Goal: Task Accomplishment & Management: Manage account settings

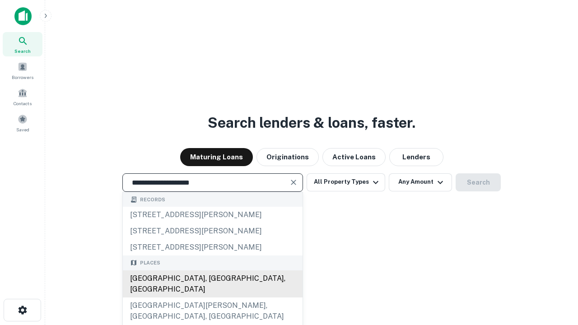
click at [212, 298] on div "[GEOGRAPHIC_DATA], [GEOGRAPHIC_DATA], [GEOGRAPHIC_DATA]" at bounding box center [213, 284] width 180 height 27
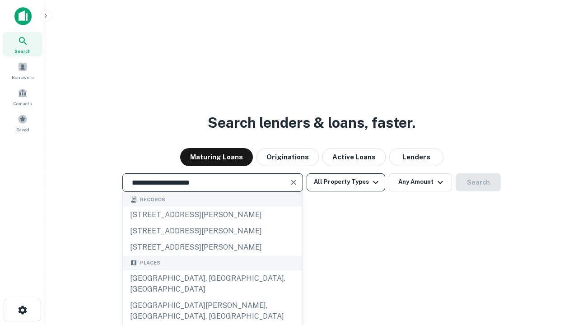
type input "**********"
click at [346, 182] on button "All Property Types" at bounding box center [346, 183] width 79 height 18
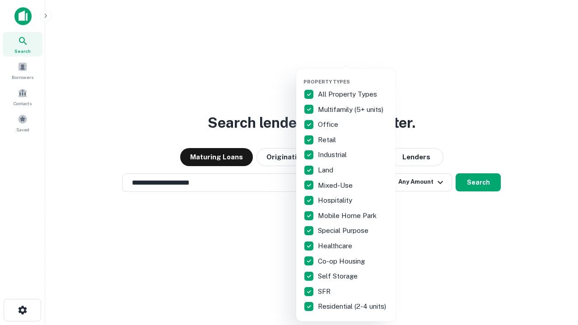
click at [353, 76] on button "button" at bounding box center [353, 76] width 99 height 0
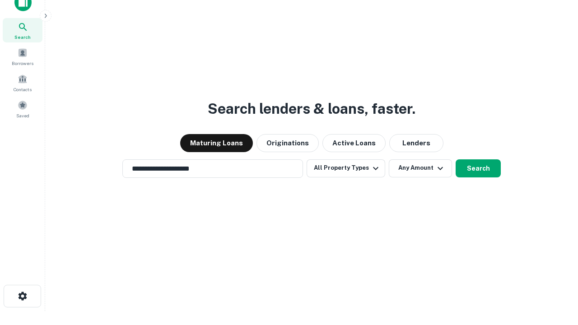
scroll to position [5, 109]
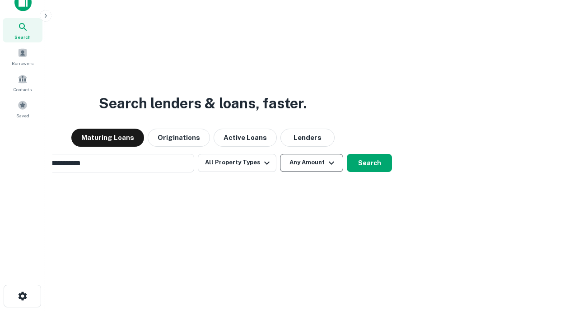
click at [280, 154] on button "Any Amount" at bounding box center [311, 163] width 63 height 18
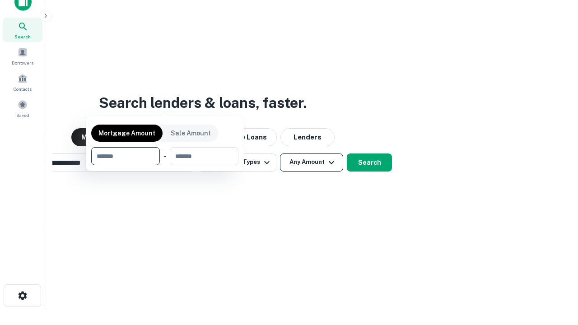
scroll to position [65, 256]
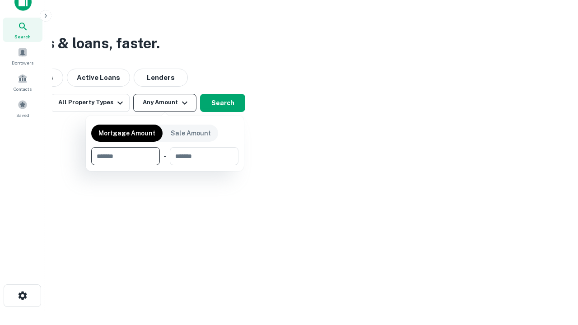
type input "*******"
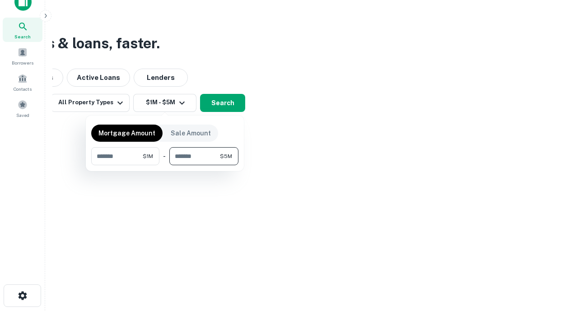
type input "*******"
click at [165, 165] on button "button" at bounding box center [164, 165] width 147 height 0
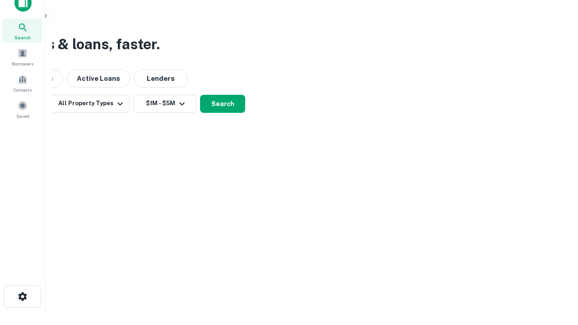
scroll to position [5, 167]
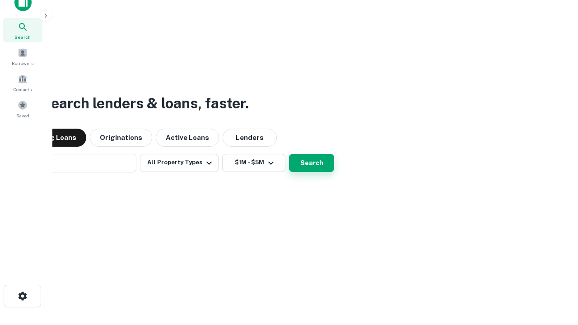
click at [289, 154] on button "Search" at bounding box center [311, 163] width 45 height 18
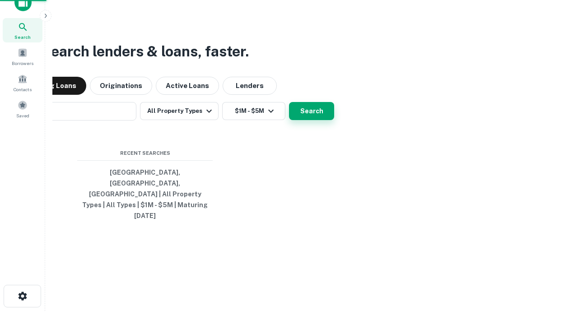
scroll to position [24, 256]
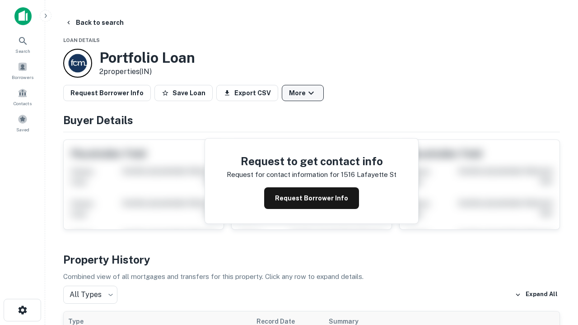
click at [303, 93] on button "More" at bounding box center [303, 93] width 42 height 16
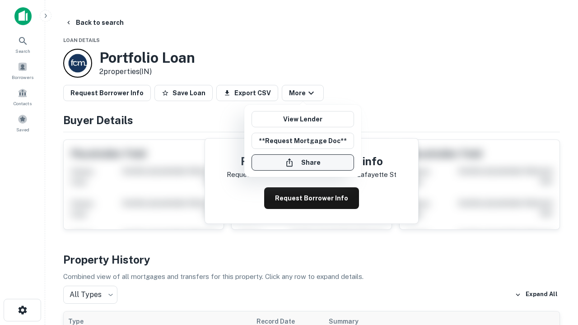
click at [303, 163] on button "Share" at bounding box center [303, 163] width 103 height 16
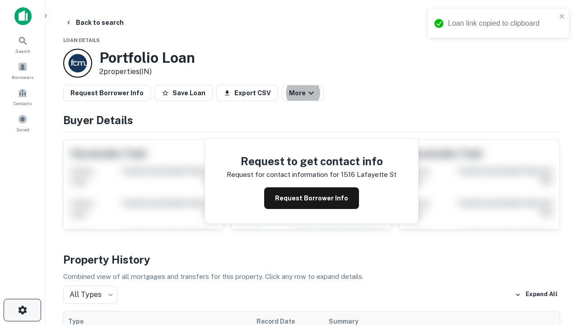
click at [22, 310] on icon "button" at bounding box center [22, 310] width 11 height 11
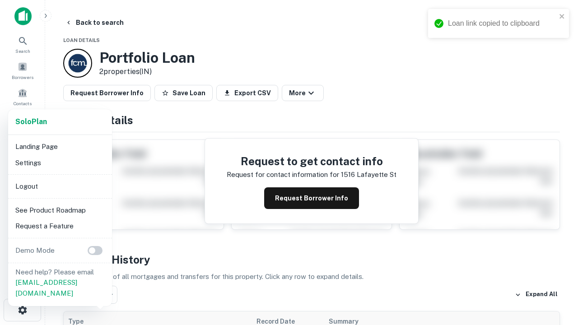
click at [60, 186] on li "Logout" at bounding box center [60, 187] width 97 height 16
